Goal: Information Seeking & Learning: Learn about a topic

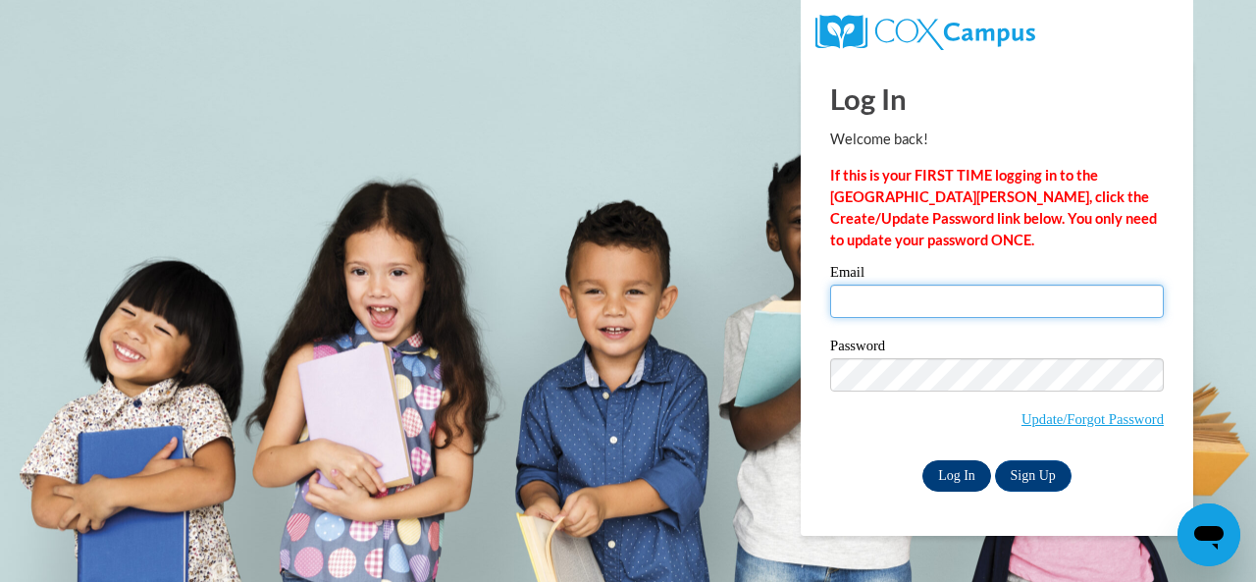
type input "[EMAIL_ADDRESS][DOMAIN_NAME]"
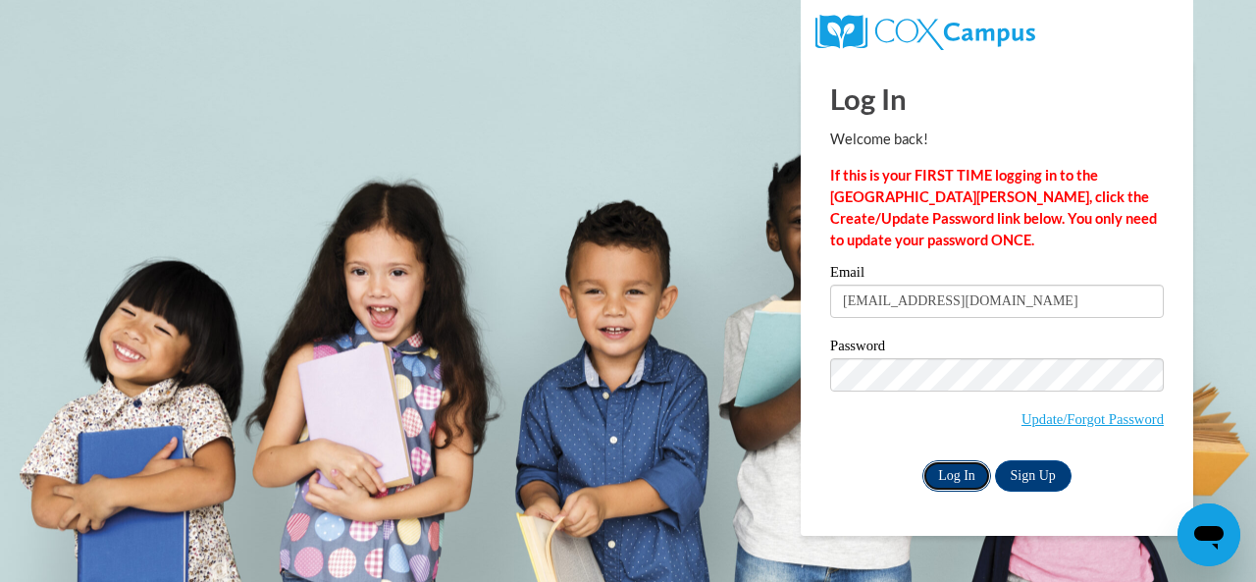
click at [958, 479] on input "Log In" at bounding box center [957, 475] width 69 height 31
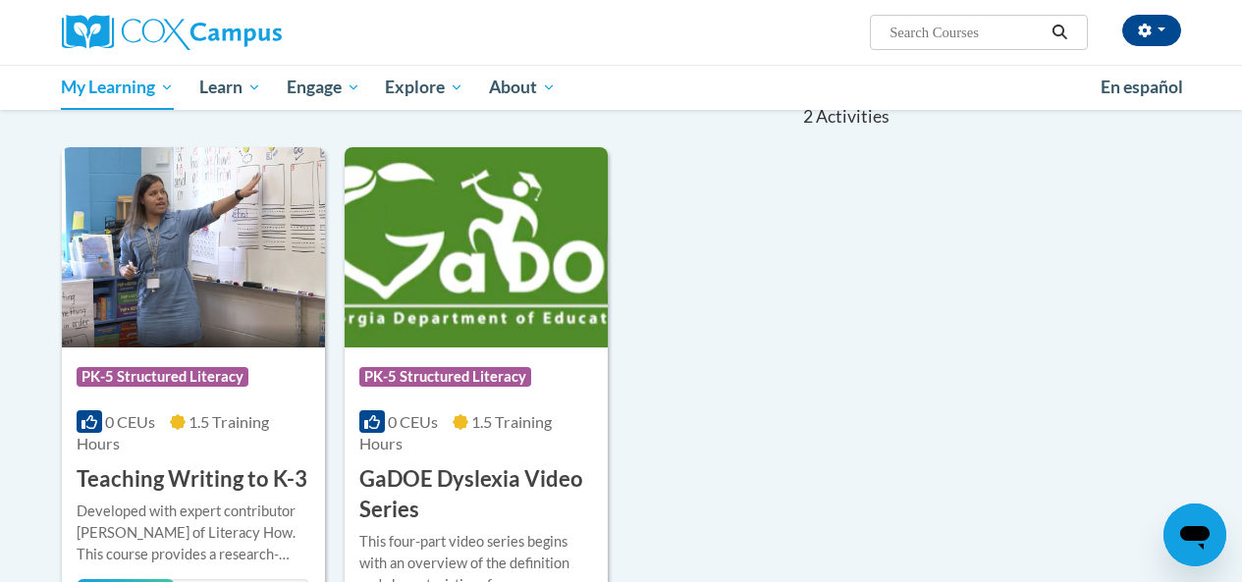
scroll to position [301, 0]
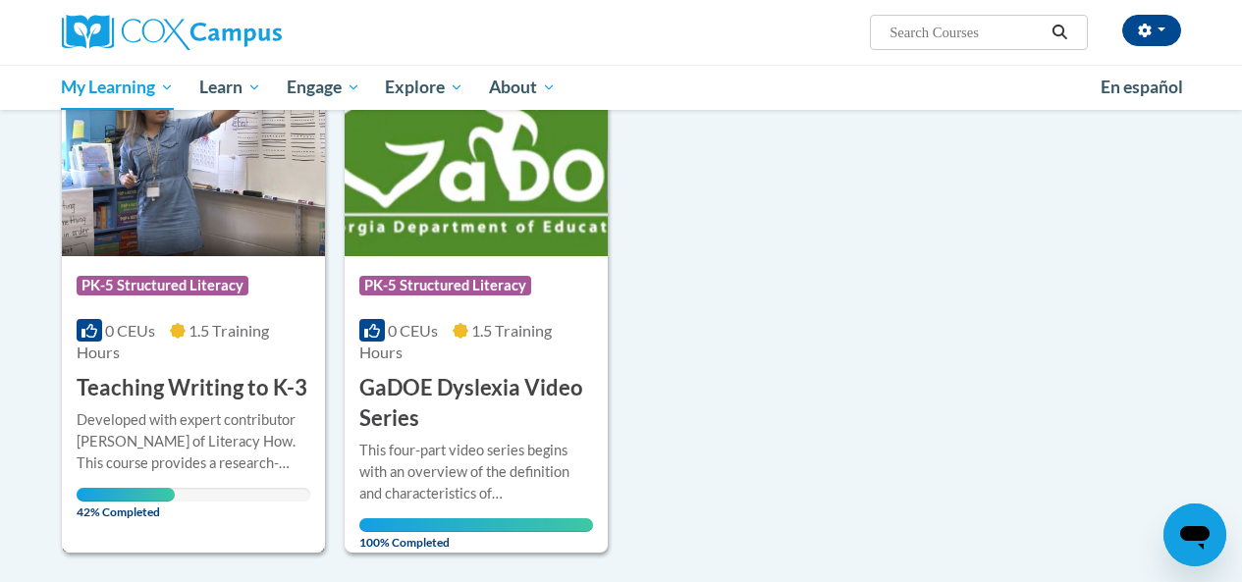
click at [186, 400] on h3 "Teaching Writing to K-3" at bounding box center [192, 388] width 231 height 30
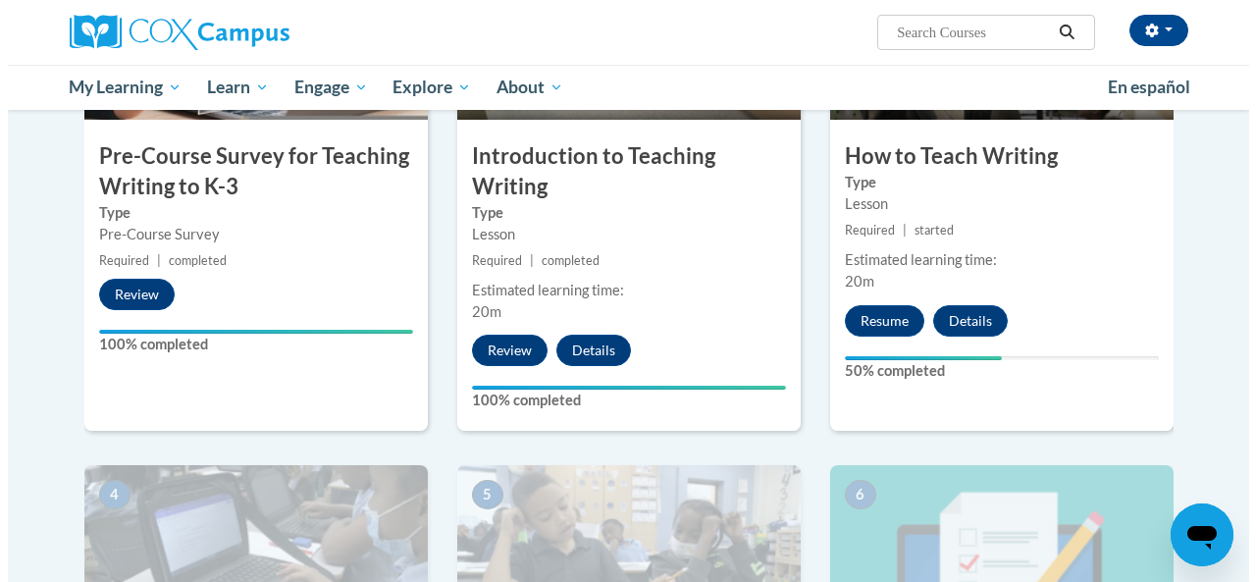
scroll to position [509, 0]
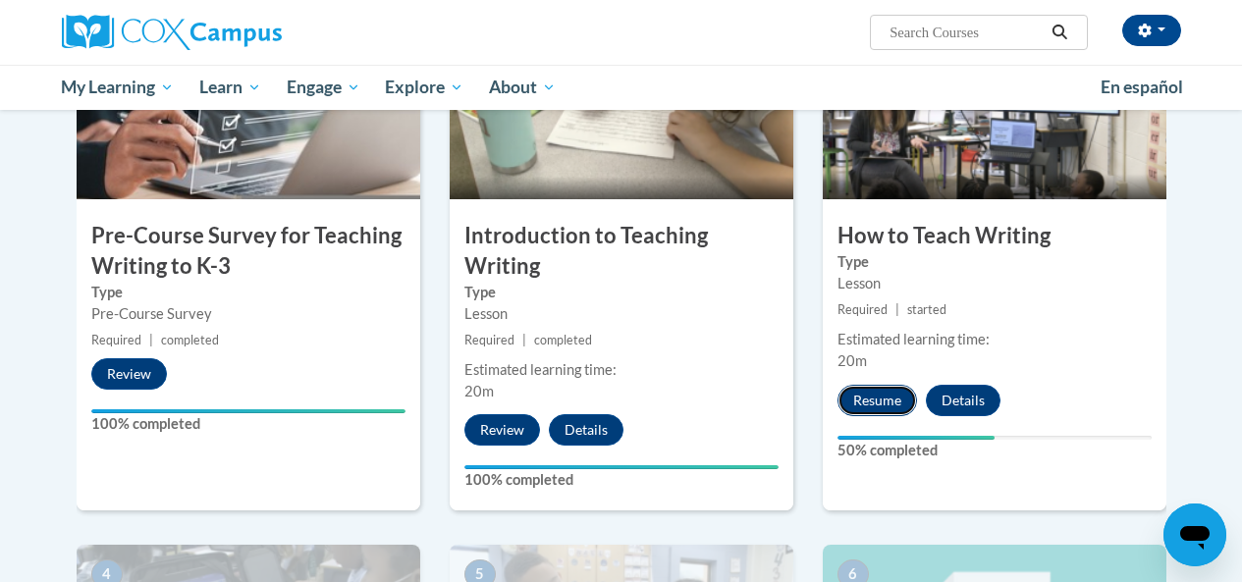
click at [888, 397] on button "Resume" at bounding box center [877, 400] width 80 height 31
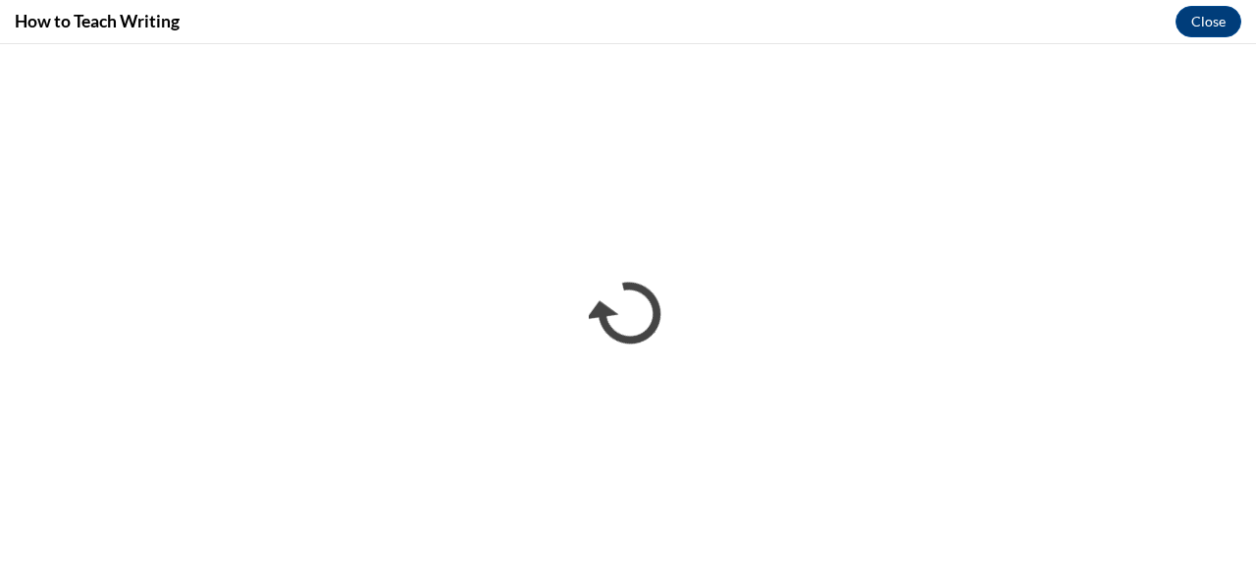
scroll to position [0, 0]
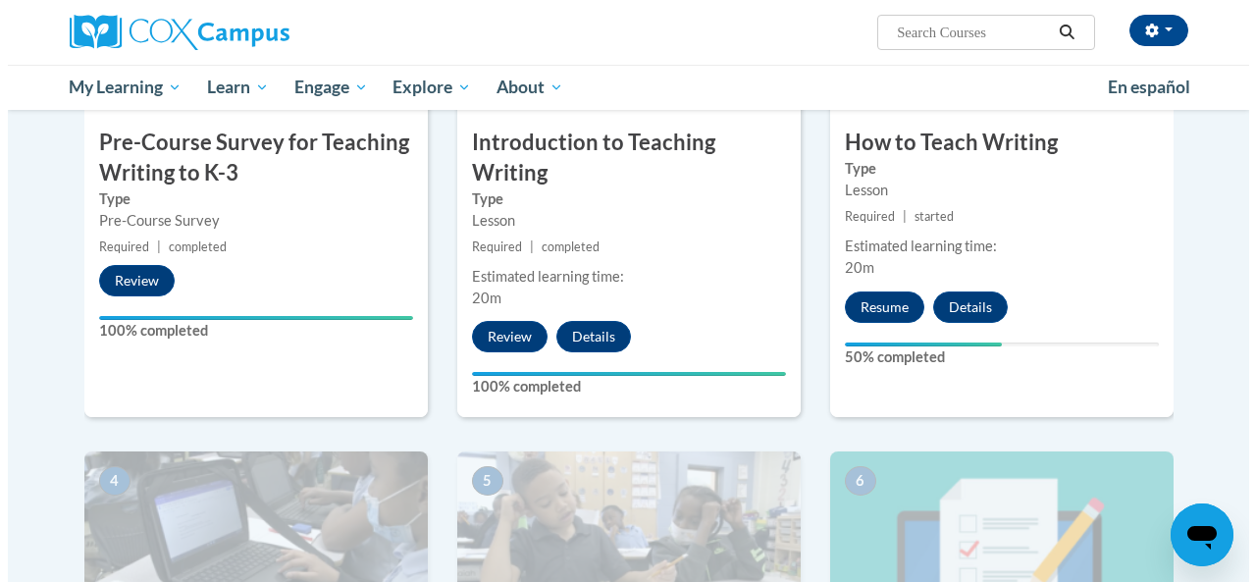
scroll to position [642, 0]
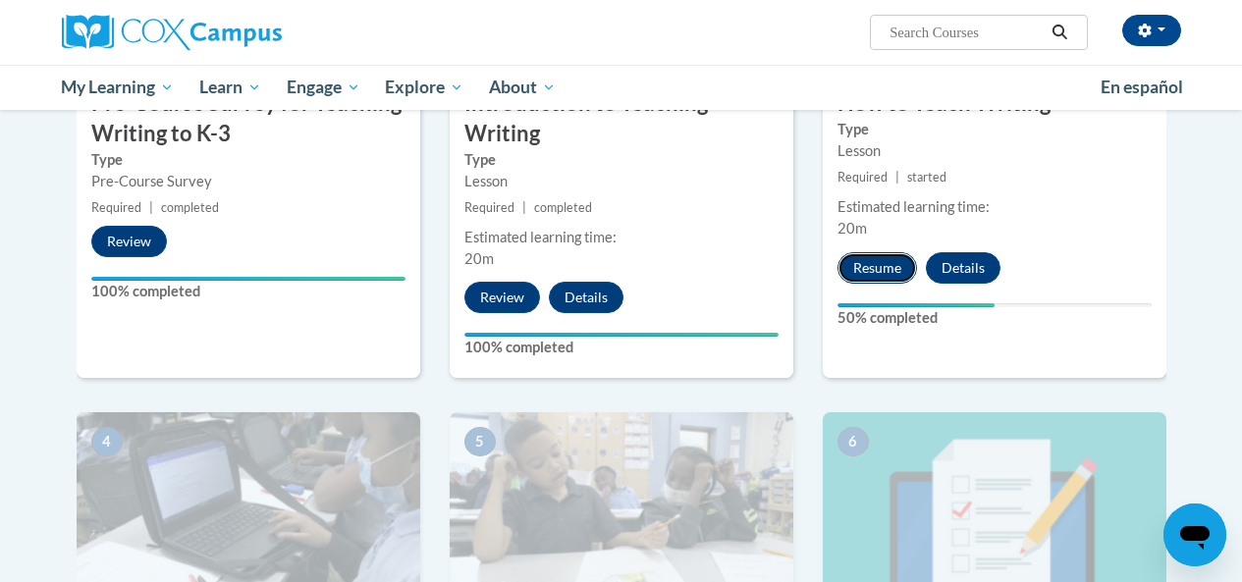
click at [876, 276] on button "Resume" at bounding box center [877, 267] width 80 height 31
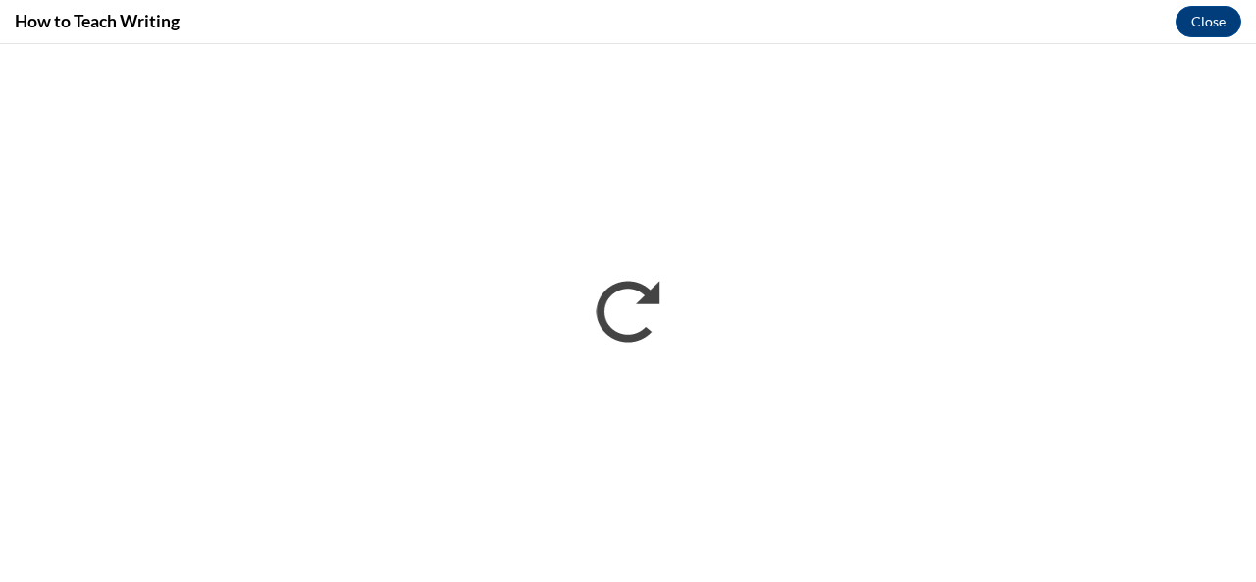
scroll to position [0, 0]
